Goal: Transaction & Acquisition: Subscribe to service/newsletter

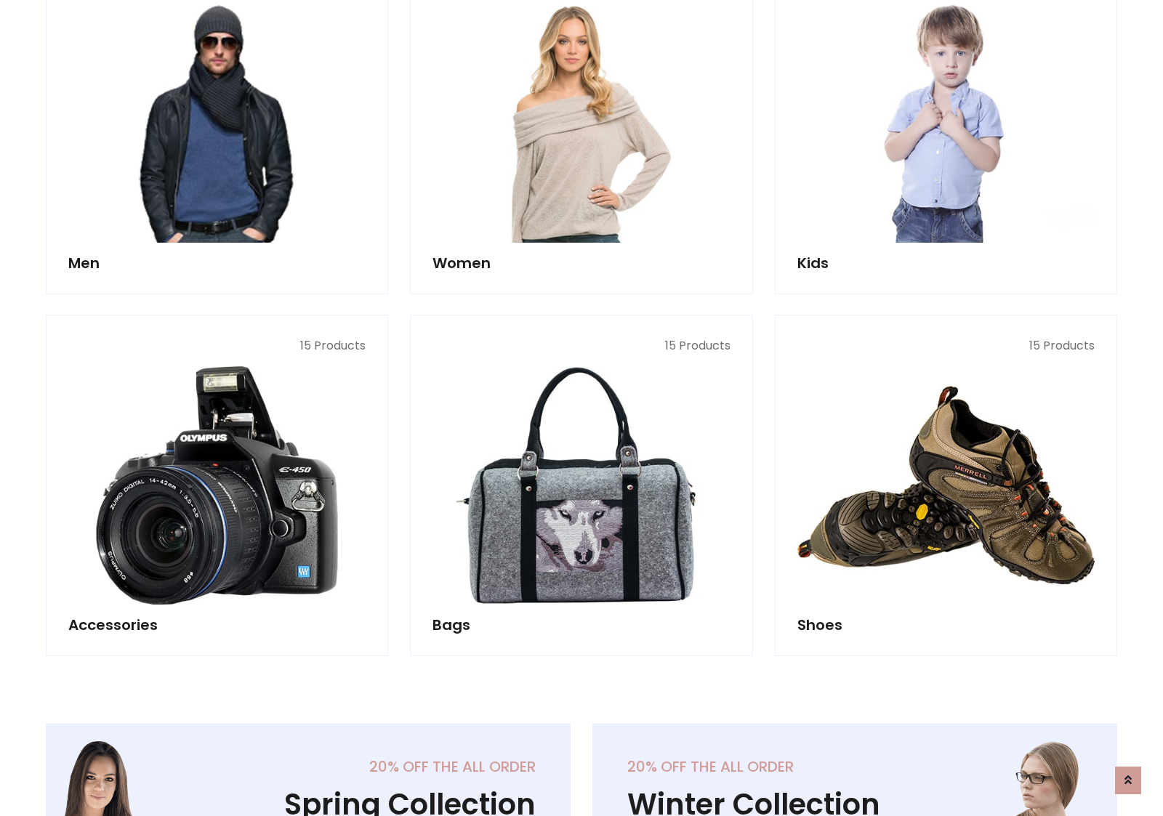
scroll to position [1055, 0]
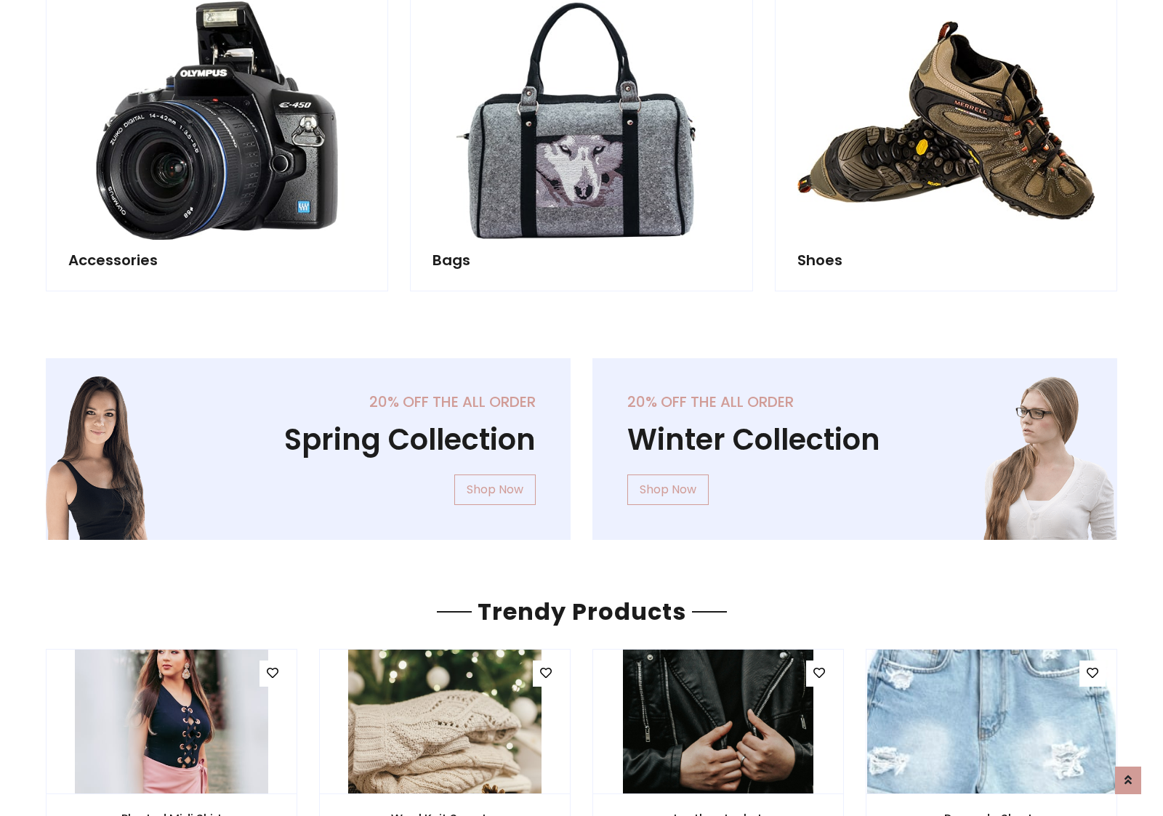
click at [582, 443] on div "20% off the all order Winter Collection Shop Now" at bounding box center [855, 460] width 547 height 205
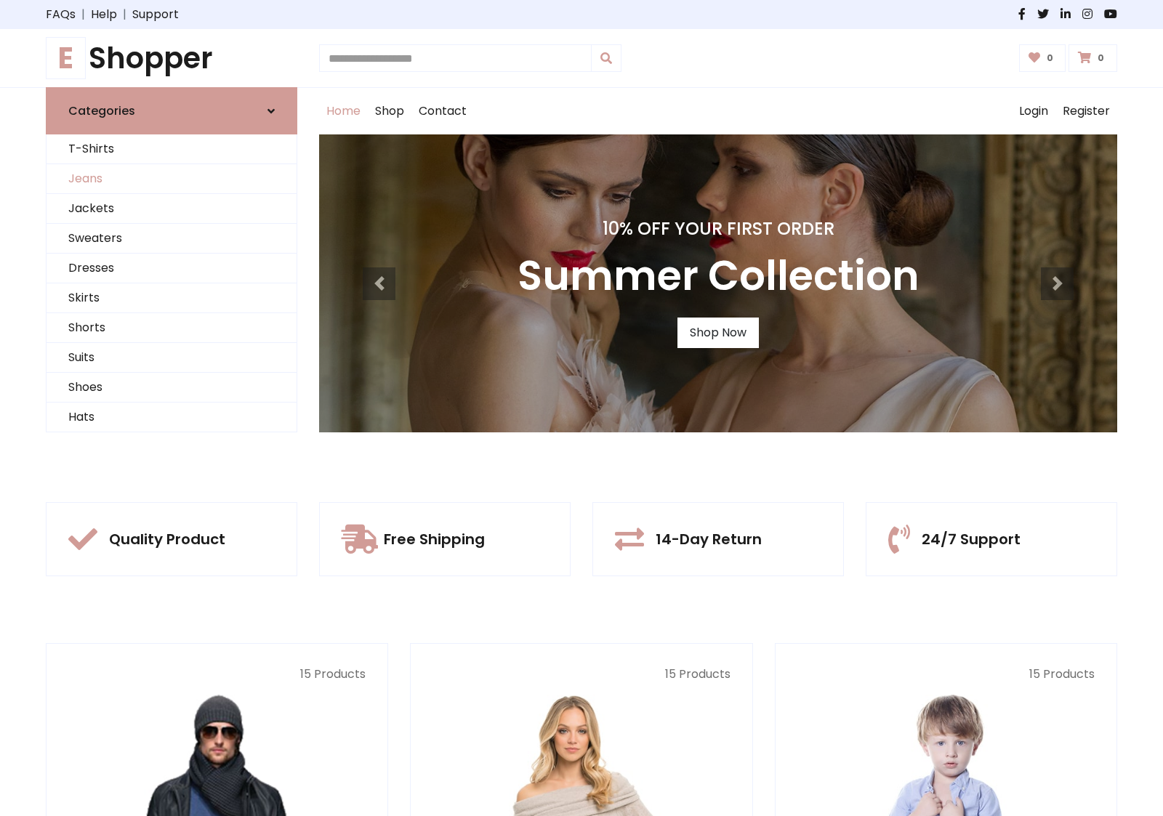
click at [172, 179] on link "Jeans" at bounding box center [172, 179] width 250 height 30
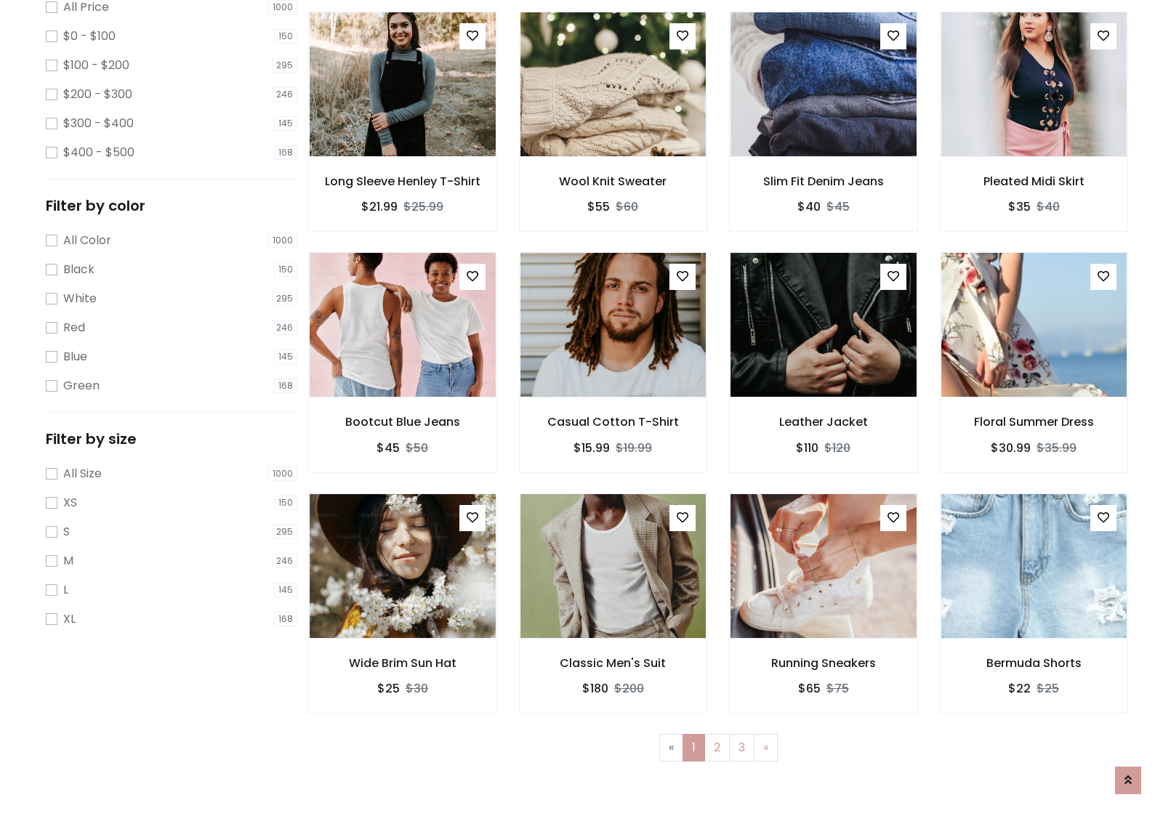
scroll to position [459, 0]
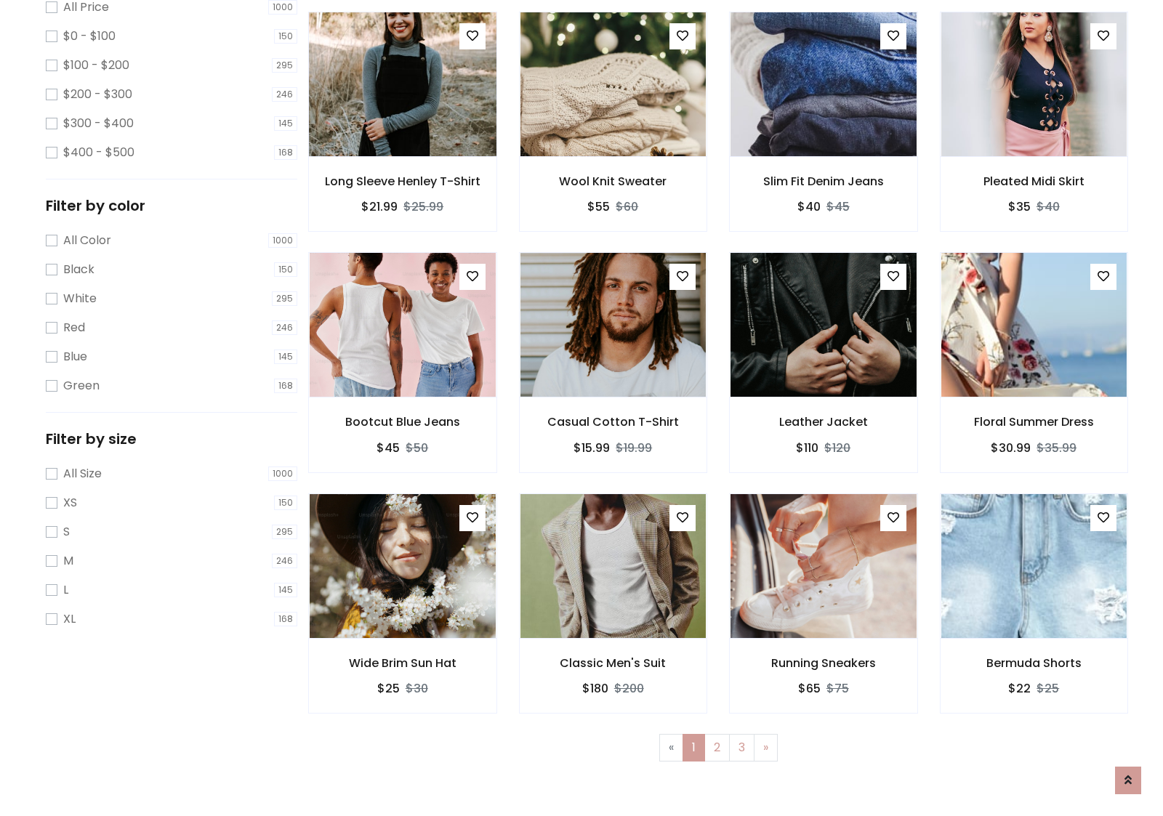
click at [402, 146] on img at bounding box center [402, 84] width 223 height 349
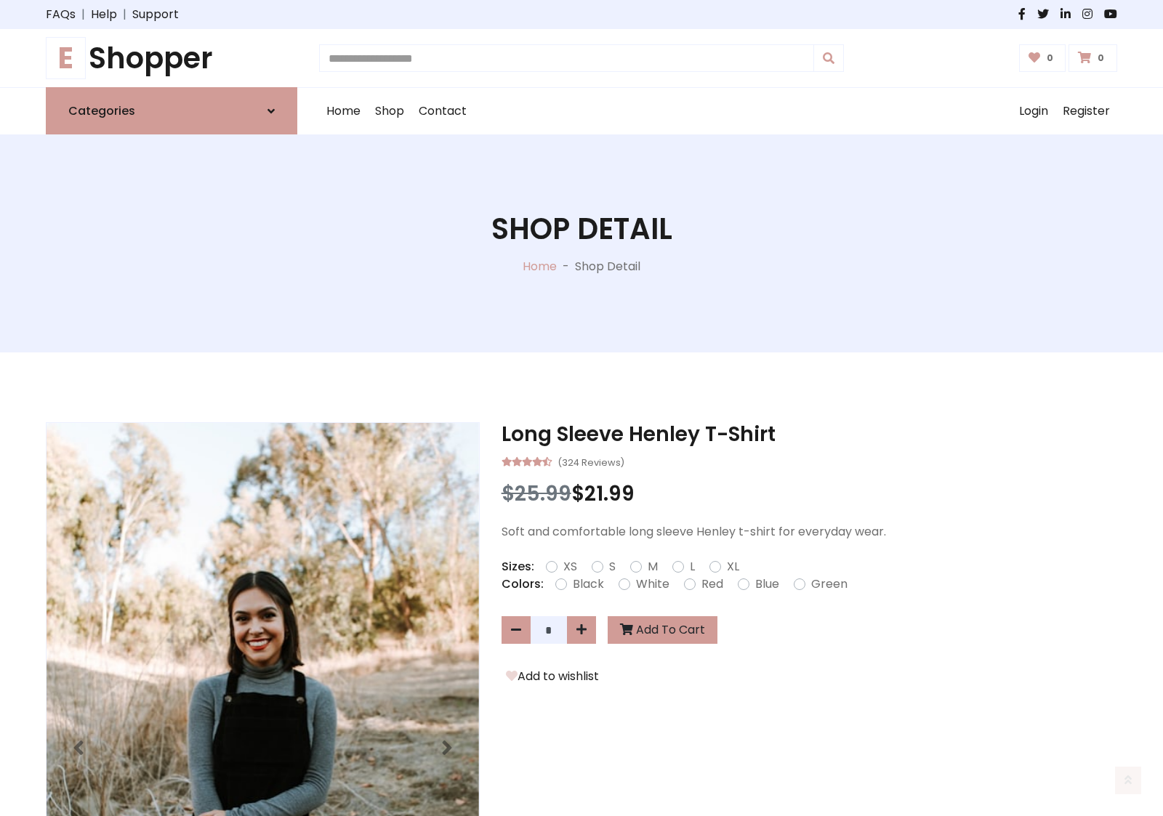
scroll to position [156, 0]
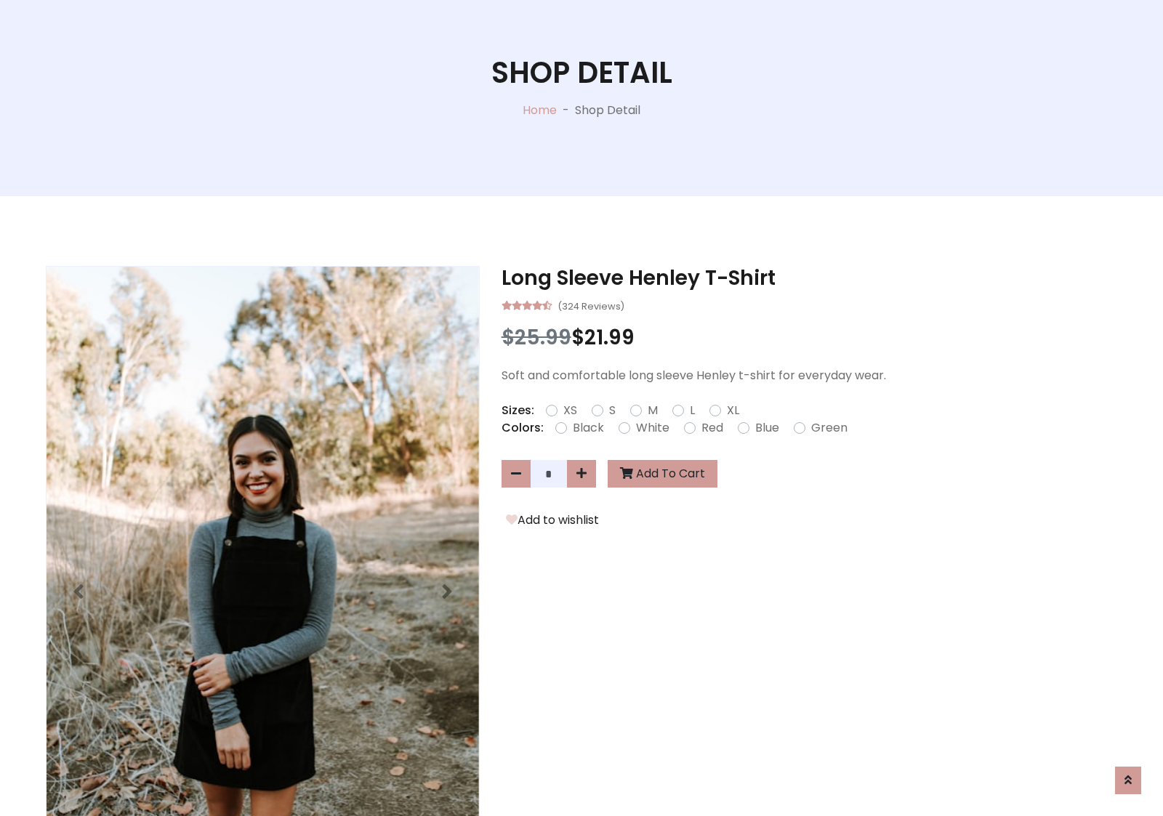
click at [710, 427] on label "Red" at bounding box center [713, 427] width 22 height 17
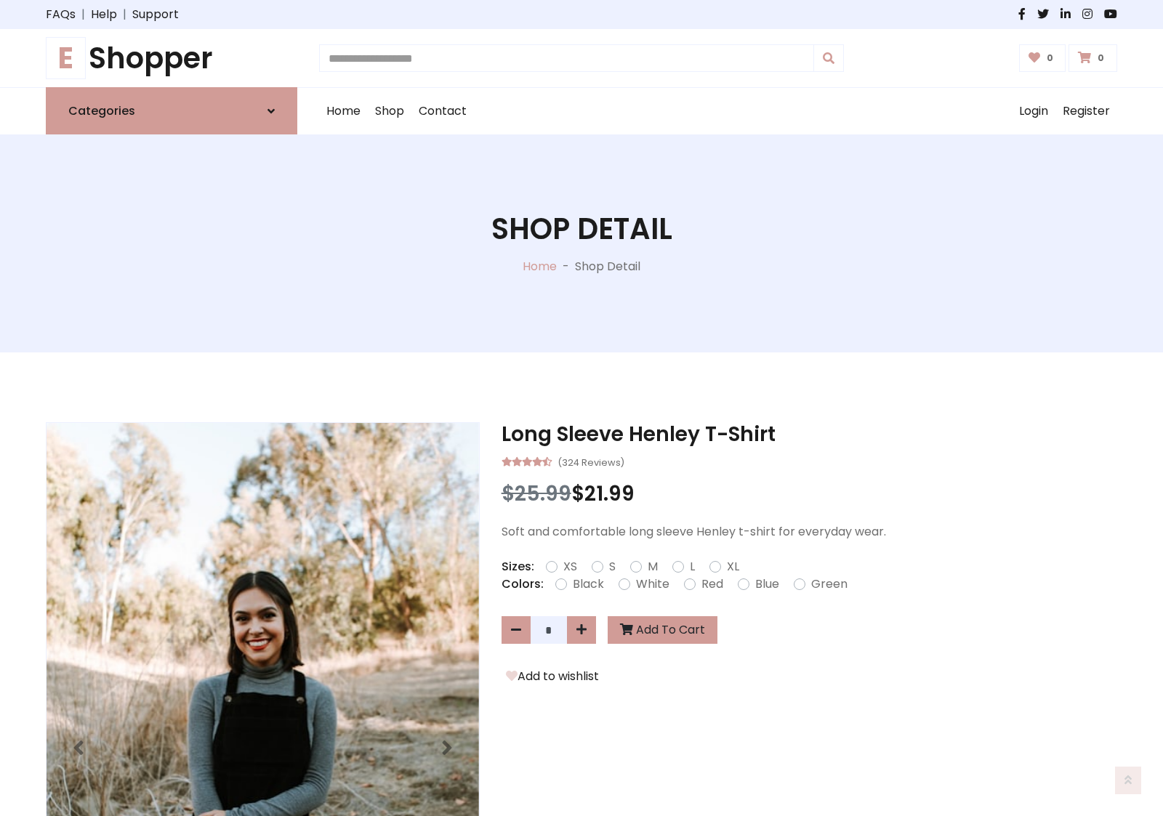
scroll to position [156, 0]
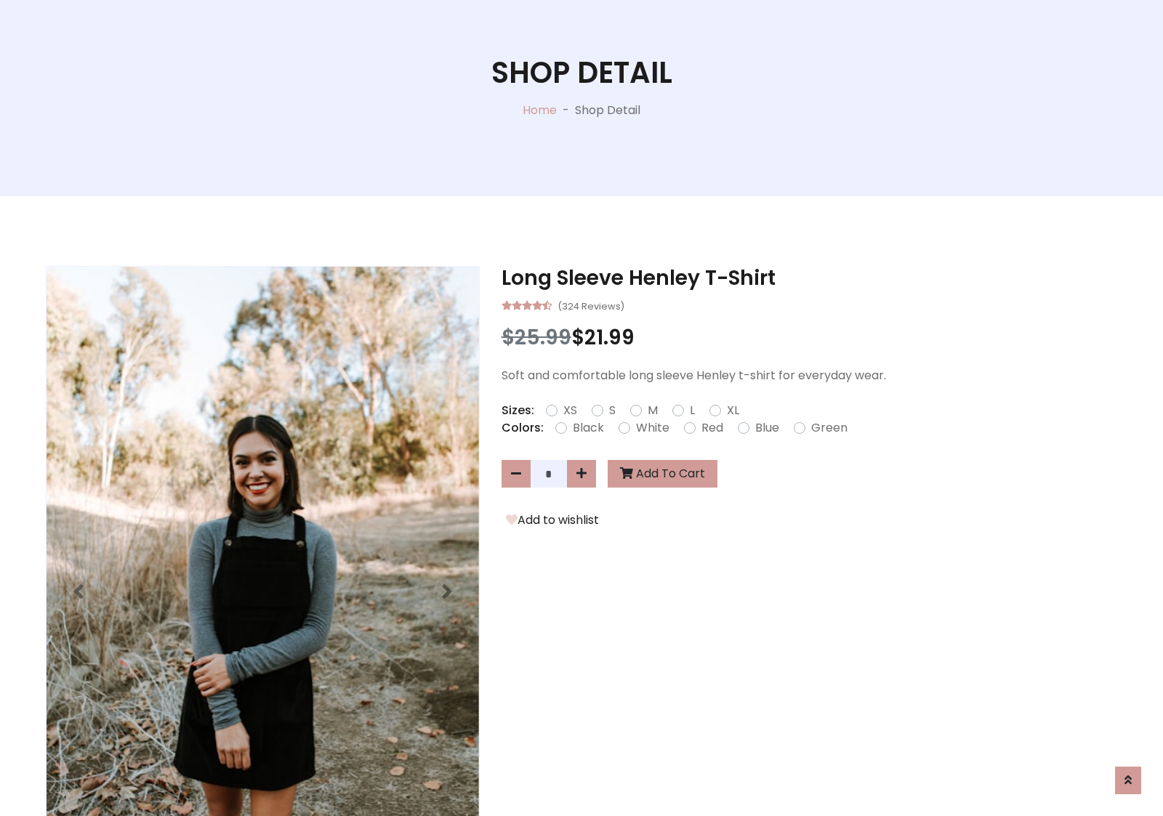
click at [582, 408] on form "XS S M L XL" at bounding box center [648, 410] width 205 height 17
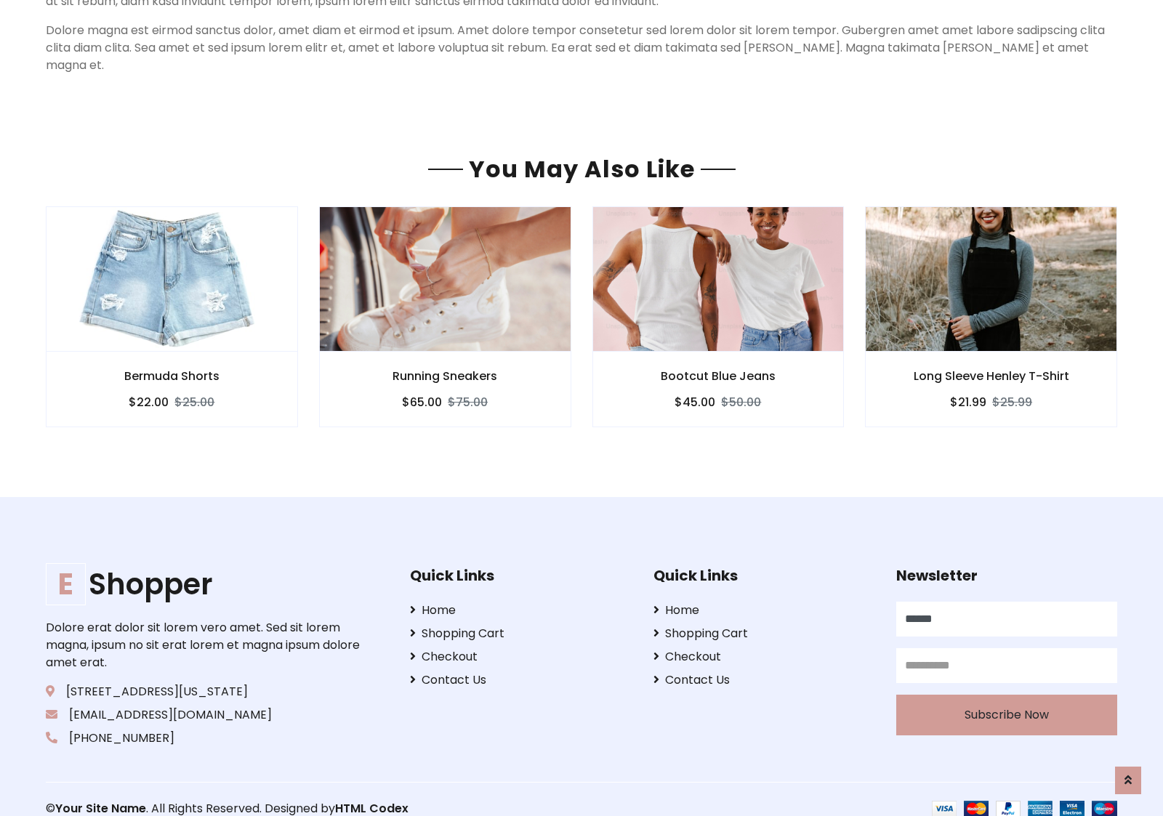
scroll to position [1248, 0]
type input "******"
type input "**********"
click at [1006, 696] on button "Subscribe Now" at bounding box center [1006, 715] width 221 height 41
